Goal: Communication & Community: Share content

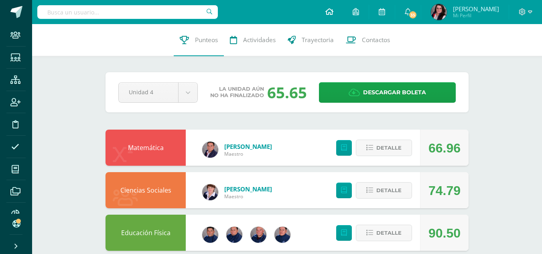
drag, startPoint x: 0, startPoint y: 0, endPoint x: 340, endPoint y: 9, distance: 339.7
click at [333, 9] on icon at bounding box center [329, 11] width 8 height 7
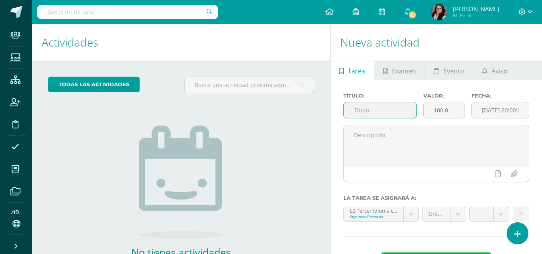
click at [355, 107] on input "text" at bounding box center [380, 110] width 73 height 16
click at [493, 68] on span "Aviso" at bounding box center [499, 70] width 16 height 19
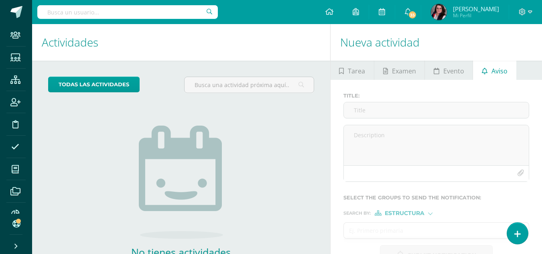
scroll to position [55, 0]
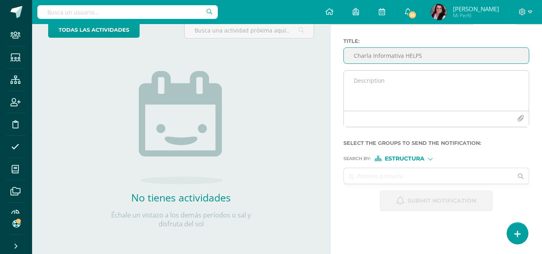
type input "Charla Informativa HELPS"
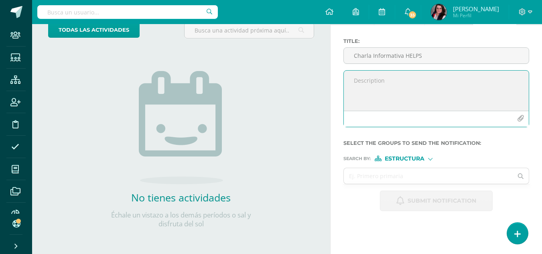
click at [388, 81] on textarea at bounding box center [436, 91] width 185 height 40
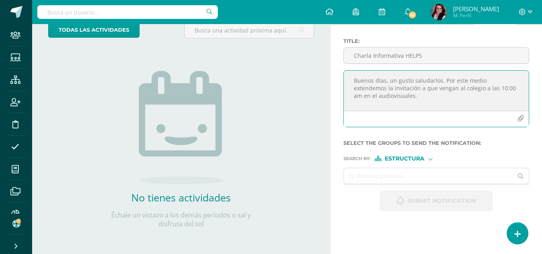
click at [353, 99] on textarea "Buenos días, un gusto saludarlos. Por este medio extendemos la invitación a que…" at bounding box center [436, 91] width 185 height 40
click at [395, 96] on textarea "Buenos días, un gusto saludarlos. Por este medio extendemos la invitación a que…" at bounding box center [436, 91] width 185 height 40
click at [471, 97] on textarea "Buenos días, un gusto saludarlos. Por este medio extendemos la invitación a que…" at bounding box center [436, 91] width 185 height 40
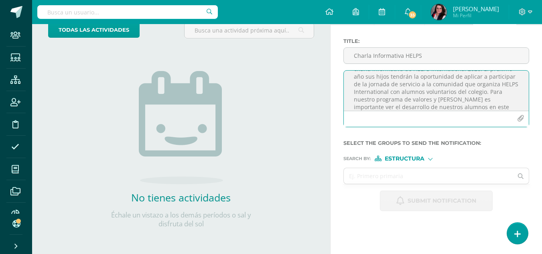
scroll to position [42, 0]
click at [501, 99] on textarea "Buenos días, un gusto saludarlos. Por este medio extendemos la invitación a que…" at bounding box center [436, 91] width 185 height 40
click at [408, 105] on textarea "Buenos días, un gusto saludarlos. Por este medio extendemos la invitación a que…" at bounding box center [436, 91] width 185 height 40
drag, startPoint x: 481, startPoint y: 106, endPoint x: 487, endPoint y: 93, distance: 14.0
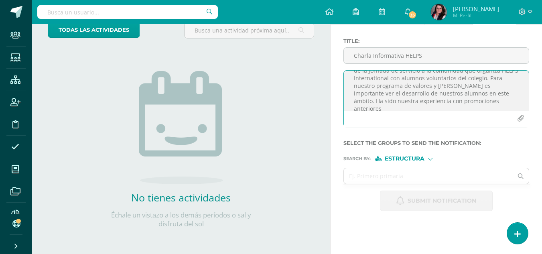
click at [487, 93] on textarea "Buenos días, un gusto saludarlos. Por este medio extendemos la invitación a que…" at bounding box center [436, 91] width 185 height 40
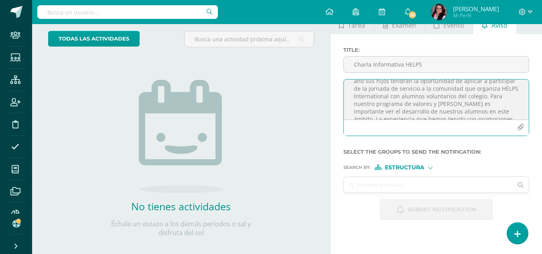
scroll to position [71, 0]
drag, startPoint x: 352, startPoint y: 91, endPoint x: 477, endPoint y: 117, distance: 127.1
click at [477, 117] on textarea "Buenos días, un gusto saludarlos. Por este medio extendemos la invitación a que…" at bounding box center [436, 99] width 185 height 40
type textarea "Buenos días, un gusto saludarlos. Por este medio extendemos la invitación a que…"
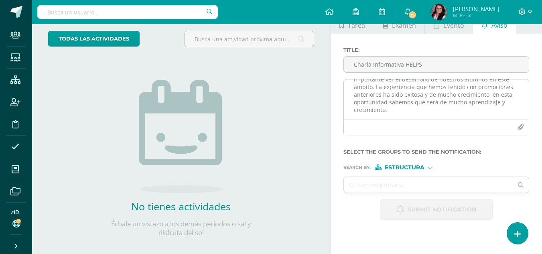
click at [421, 113] on textarea "Buenos días, un gusto saludarlos. Por este medio extendemos la invitación a que…" at bounding box center [436, 99] width 185 height 40
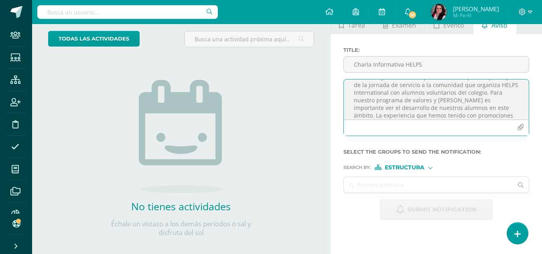
scroll to position [0, 0]
drag, startPoint x: 421, startPoint y: 113, endPoint x: 359, endPoint y: 75, distance: 72.7
click at [359, 75] on div "Title : Charla Informativa HELPS Buenos días, un gusto saludarlos. Por este med…" at bounding box center [436, 94] width 192 height 95
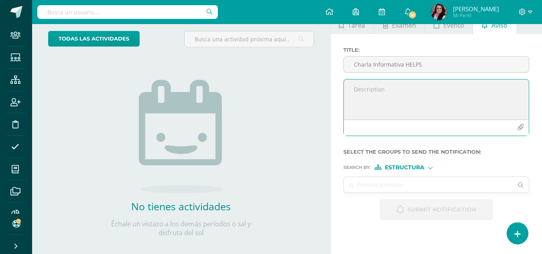
paste textarea "Loremipsu dolors am consect: Adipisc el seddoei tempor. Inc utlab et do magnaal…"
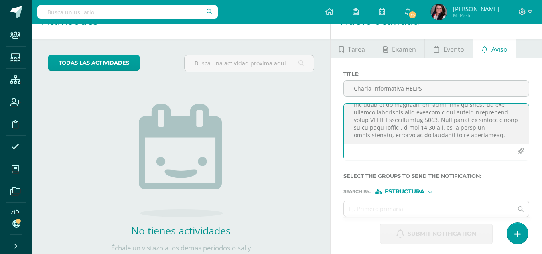
scroll to position [39, 0]
click at [394, 127] on textarea at bounding box center [436, 123] width 185 height 40
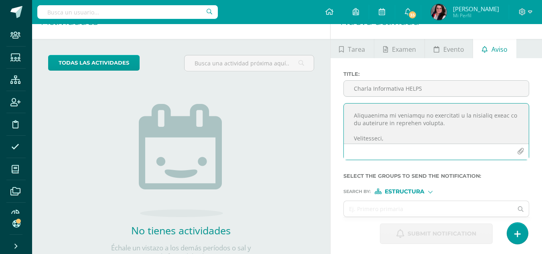
scroll to position [185, 0]
click at [417, 131] on textarea at bounding box center [436, 123] width 185 height 40
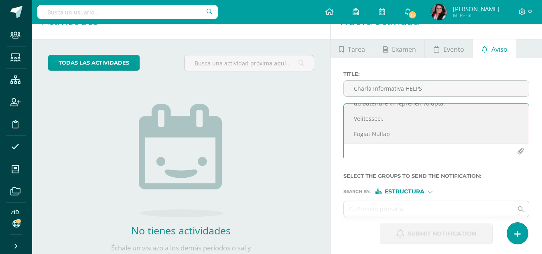
scroll to position [202, 0]
click at [389, 140] on textarea at bounding box center [436, 123] width 185 height 40
click at [445, 137] on textarea at bounding box center [436, 123] width 185 height 40
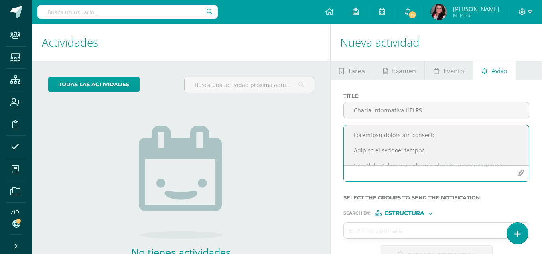
type textarea "Loremipsu dolors am consect: Adipisc el seddoei tempor. Inc utlab et do magnaal…"
click at [420, 212] on span "Estructura" at bounding box center [404, 213] width 40 height 4
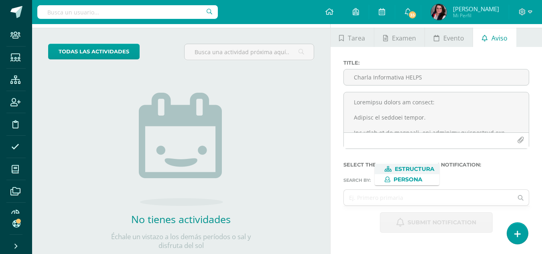
scroll to position [55, 0]
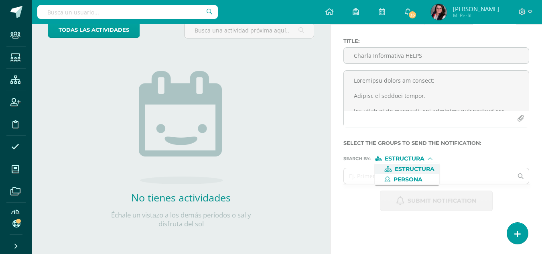
click at [421, 170] on span "Estructura" at bounding box center [414, 169] width 40 height 4
click at [384, 179] on input "text" at bounding box center [428, 176] width 169 height 16
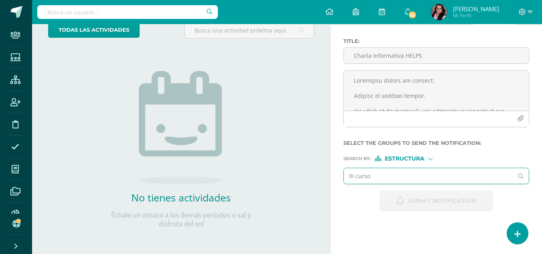
type input "III curso"
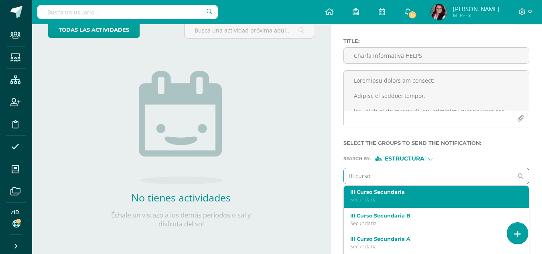
scroll to position [0, 0]
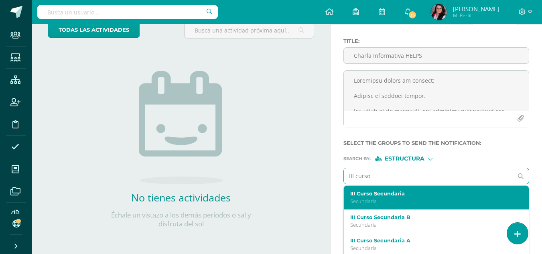
click at [389, 200] on p "Secundaria" at bounding box center [432, 201] width 165 height 7
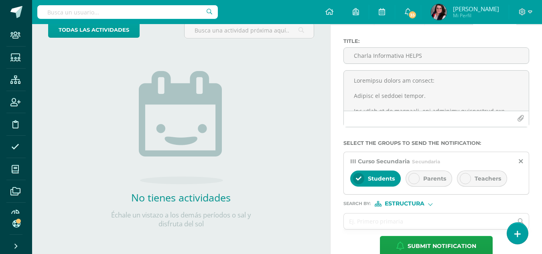
click at [418, 179] on div at bounding box center [413, 178] width 11 height 11
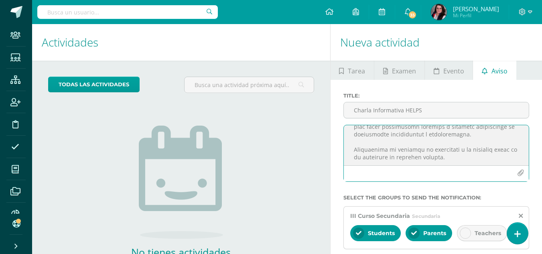
scroll to position [216, 0]
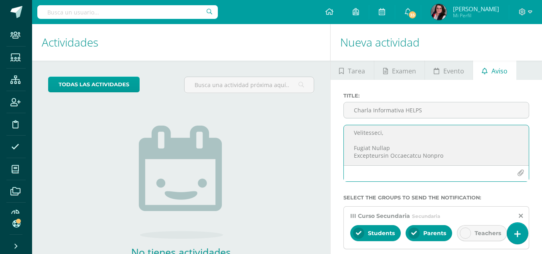
drag, startPoint x: 354, startPoint y: 134, endPoint x: 407, endPoint y: 189, distance: 76.5
click at [407, 189] on form "Title : Charla Informativa HELPS Select the groups to send the notification : I…" at bounding box center [436, 202] width 186 height 218
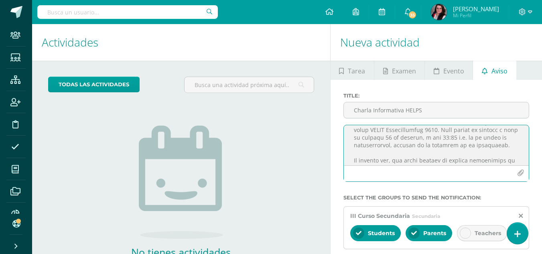
scroll to position [0, 0]
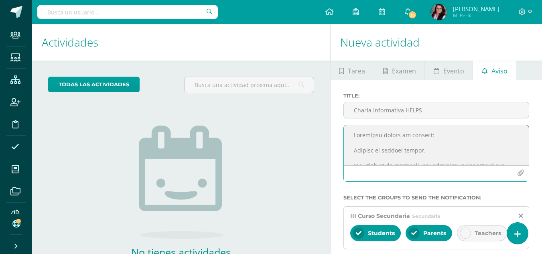
click at [401, 141] on textarea at bounding box center [436, 145] width 185 height 40
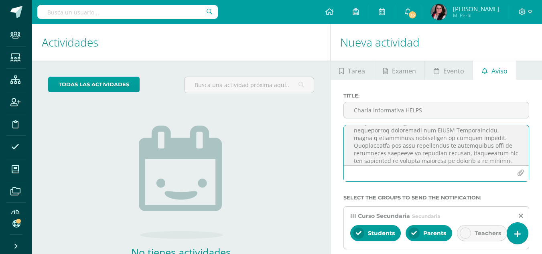
scroll to position [100, 0]
drag, startPoint x: 350, startPoint y: 137, endPoint x: 429, endPoint y: 140, distance: 78.6
click at [429, 140] on textarea at bounding box center [436, 145] width 185 height 40
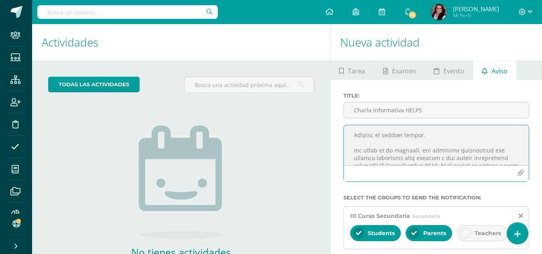
scroll to position [14, 0]
drag, startPoint x: 499, startPoint y: 160, endPoint x: 352, endPoint y: 148, distance: 147.2
click at [352, 148] on textarea at bounding box center [436, 145] width 185 height 40
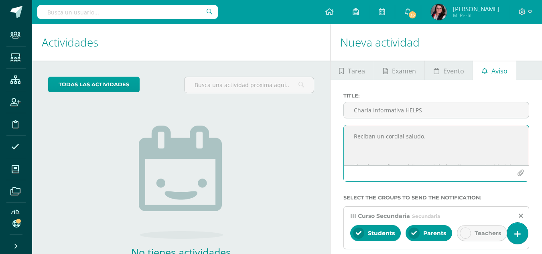
paste textarea "Por medio de la presente, nos complace extenderles una cordial invitación para …"
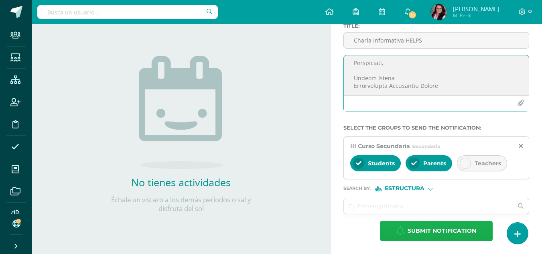
type textarea "Loremipsu dolors am consect: Adipisc el seddoei tempor. Inc utlab et do magnaal…"
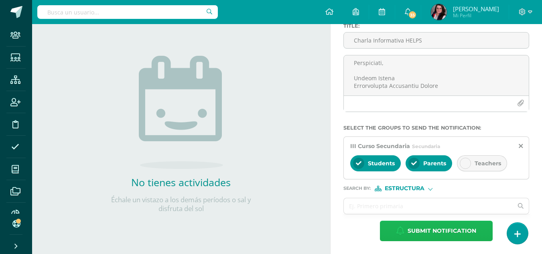
click at [421, 227] on span "Submit notification" at bounding box center [441, 231] width 69 height 20
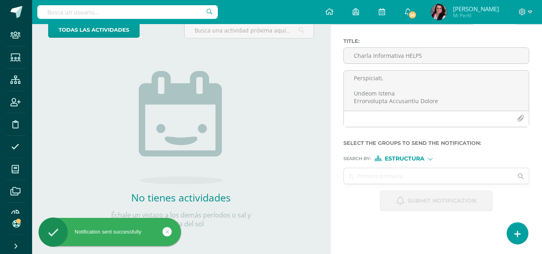
scroll to position [55, 0]
